Goal: Information Seeking & Learning: Learn about a topic

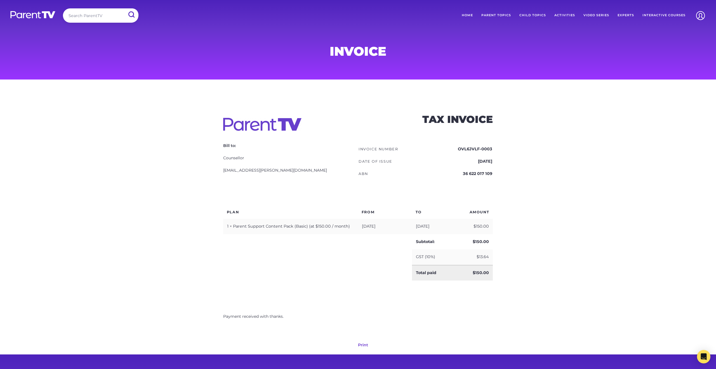
click at [490, 13] on link "Parent Topics" at bounding box center [496, 15] width 38 height 14
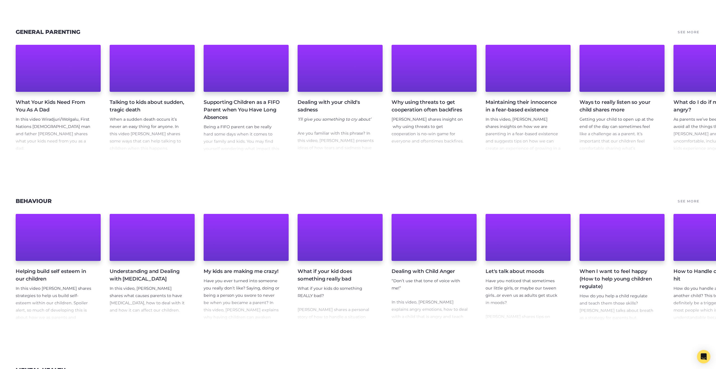
scroll to position [373, 0]
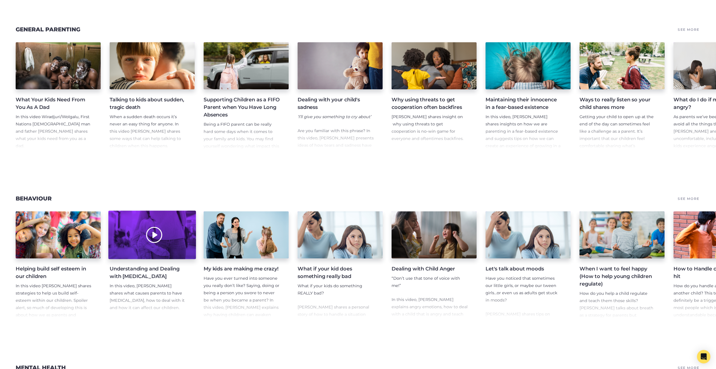
click at [151, 236] on div at bounding box center [152, 235] width 88 height 48
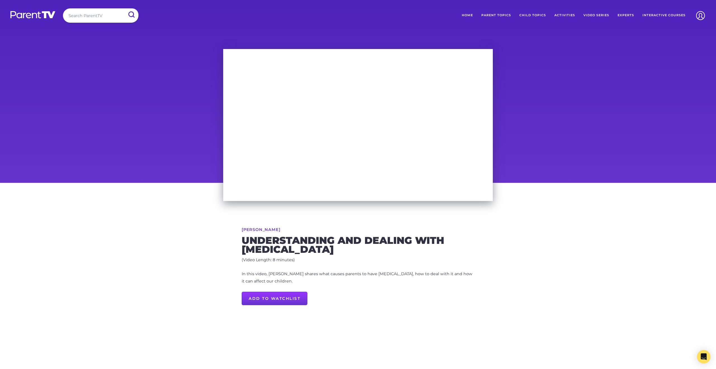
click at [547, 143] on div at bounding box center [358, 114] width 716 height 138
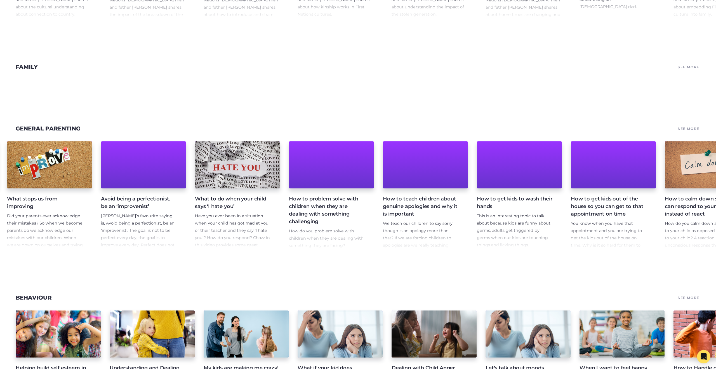
scroll to position [0, 882]
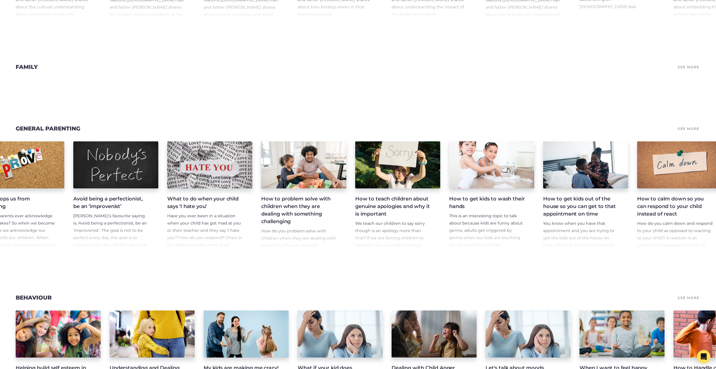
drag, startPoint x: 399, startPoint y: 163, endPoint x: 431, endPoint y: 211, distance: 58.2
click at [399, 163] on div at bounding box center [397, 164] width 85 height 47
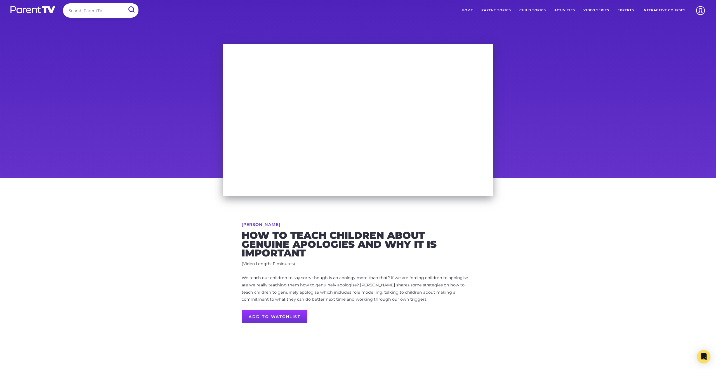
scroll to position [5, 0]
